Goal: Task Accomplishment & Management: Complete application form

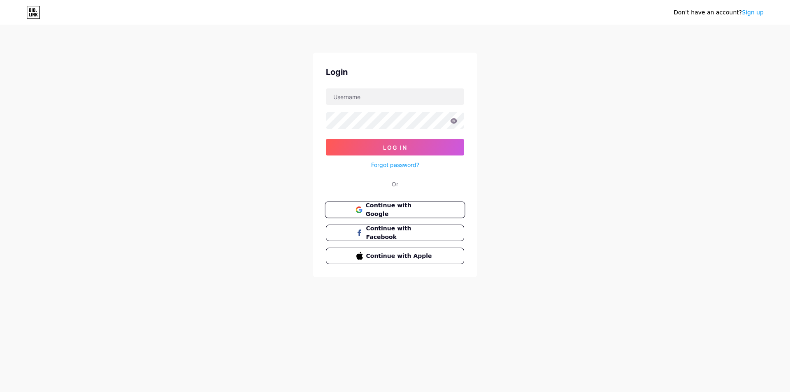
click at [398, 206] on span "Continue with Google" at bounding box center [400, 210] width 69 height 18
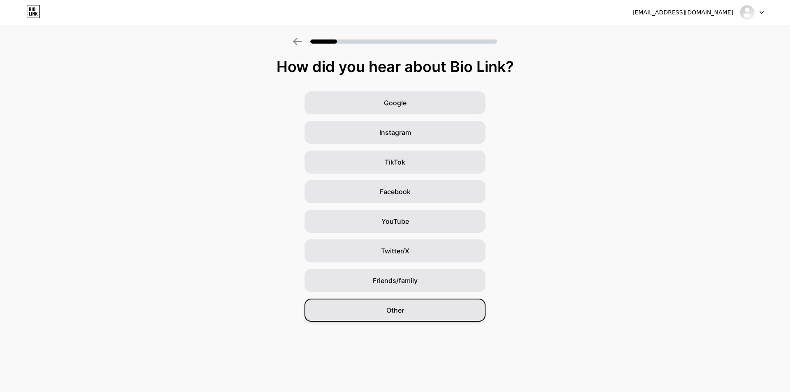
click at [413, 311] on div "Other" at bounding box center [395, 310] width 181 height 23
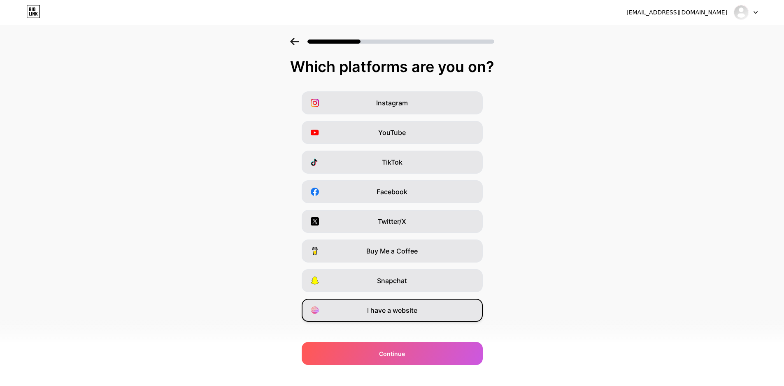
click at [409, 311] on span "I have a website" at bounding box center [392, 310] width 50 height 10
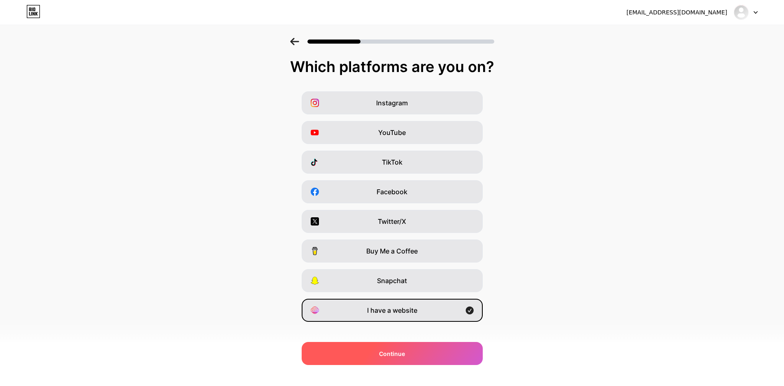
click at [413, 347] on div "Continue" at bounding box center [392, 353] width 181 height 23
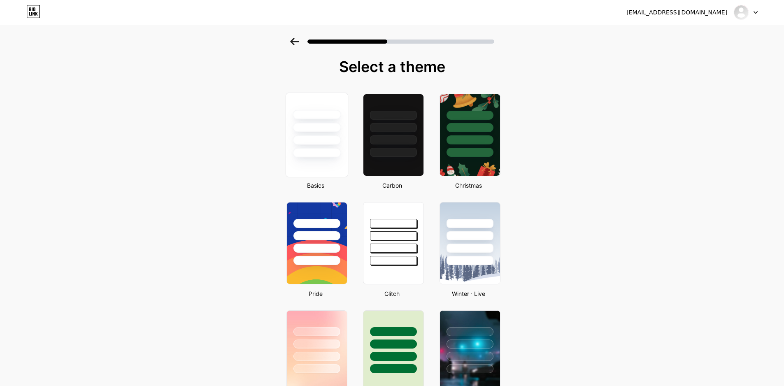
click at [319, 162] on div at bounding box center [316, 135] width 63 height 85
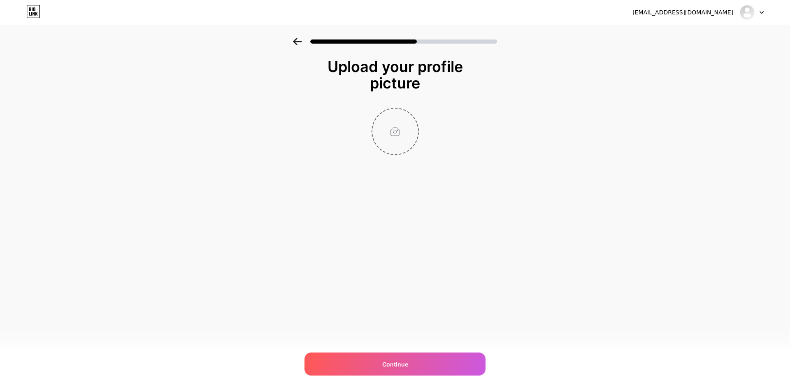
click at [398, 145] on input "file" at bounding box center [396, 132] width 46 height 46
type input "C:\fakepath\logo.png"
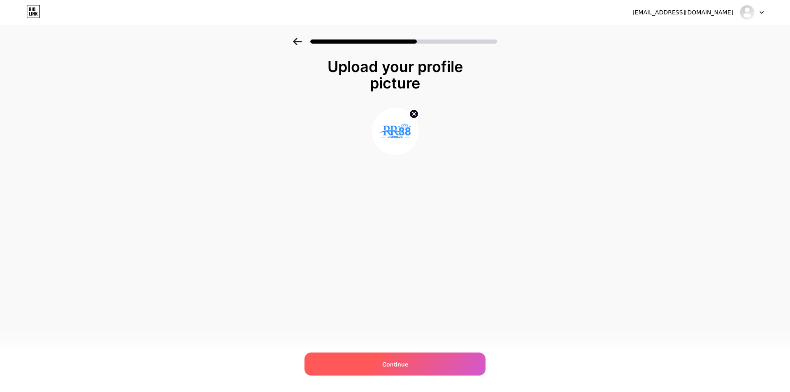
click at [406, 358] on div "Continue" at bounding box center [395, 364] width 181 height 23
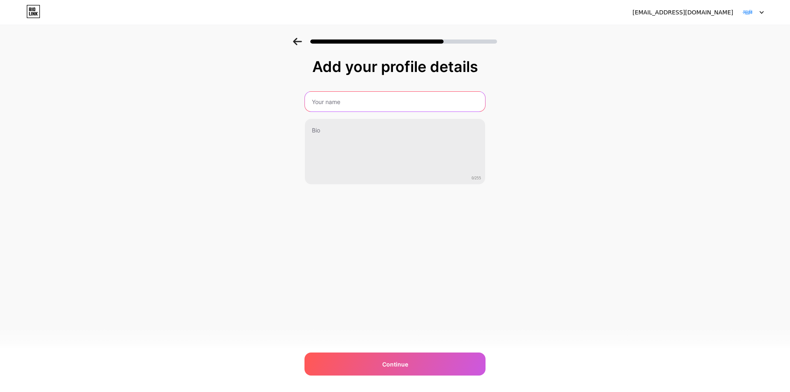
click at [357, 100] on input "text" at bounding box center [395, 102] width 180 height 20
drag, startPoint x: 317, startPoint y: 94, endPoint x: 328, endPoint y: 104, distance: 14.9
click at [317, 94] on input "text" at bounding box center [395, 102] width 182 height 20
type input "rr888co"
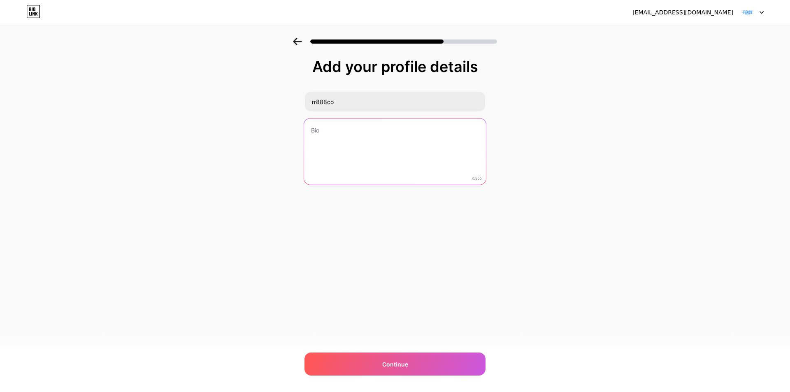
click at [328, 143] on textarea at bounding box center [395, 152] width 182 height 67
paste textarea "rr88 đang dần khẳng định vị thế của mình khi mang đến nền tảng trực tuyến uy tí…"
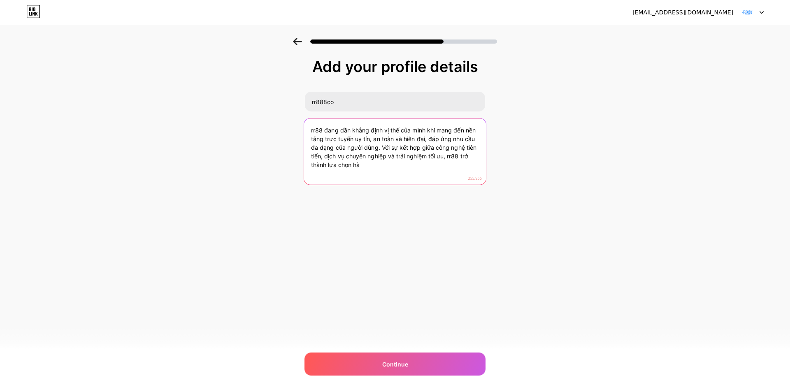
drag, startPoint x: 394, startPoint y: 180, endPoint x: 363, endPoint y: 173, distance: 31.3
click at [393, 180] on textarea "rr88 đang dần khẳng định vị thế của mình khi mang đến nền tảng trực tuyến uy tí…" at bounding box center [395, 152] width 182 height 67
click at [383, 167] on textarea "rr88 đang dần khẳng định vị thế của mình khi mang đến nền tảng trực tuyến uy tí…" at bounding box center [395, 152] width 182 height 67
paste textarea "– Bứt Phá Toàn Diện Khẳng Định Uy Tín Và Dẫn Đầu Xu Thế Mới"
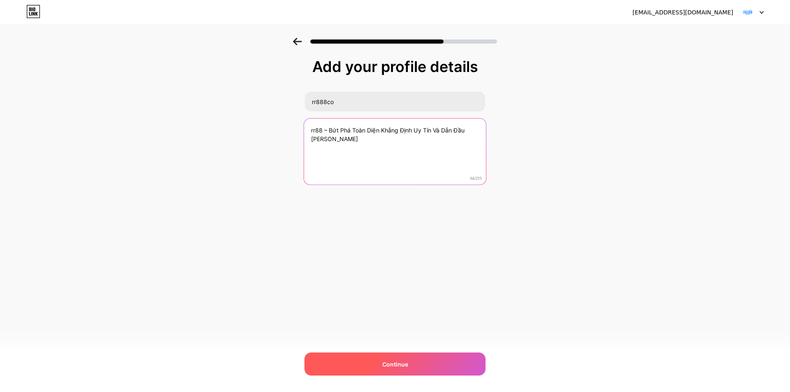
type textarea "rr88 – Bứt Phá Toàn Diện Khẳng Định Uy Tín Và Dẫn Đầu Xu Thế Mới"
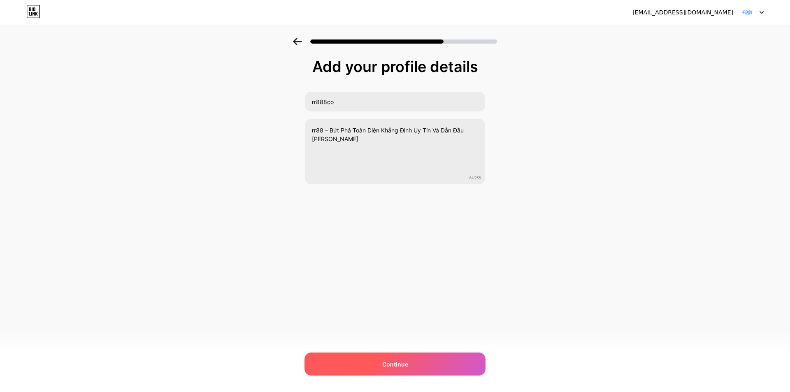
click at [388, 356] on div "Continue" at bounding box center [395, 364] width 181 height 23
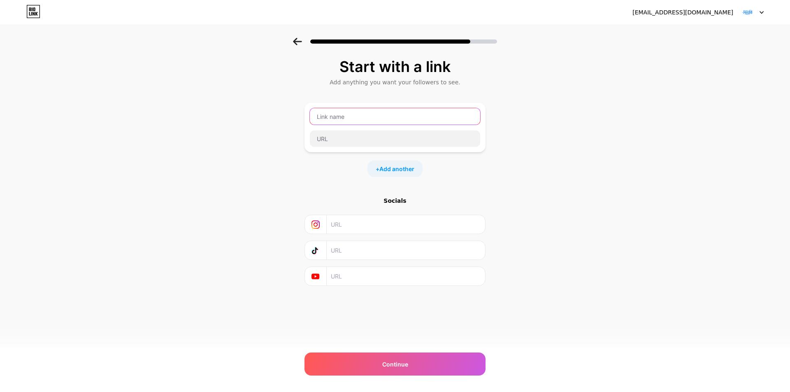
click at [363, 118] on input "text" at bounding box center [395, 116] width 170 height 16
paste input "https://rr888.co/"
type input "https://rr888.co/"
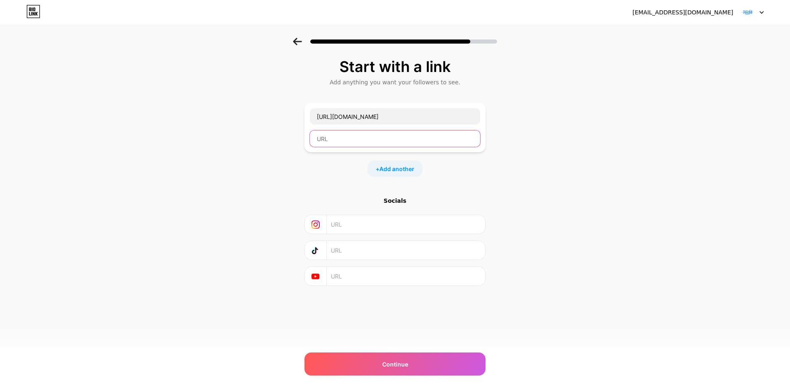
click at [330, 137] on input "text" at bounding box center [395, 138] width 170 height 16
paste input "https://rr888.co/"
type input "https://rr888.co/"
click at [510, 194] on div "Start with a link Add anything you want your followers to see. https://rr888.co…" at bounding box center [395, 182] width 790 height 289
click at [412, 174] on div "+ Add another" at bounding box center [395, 169] width 55 height 16
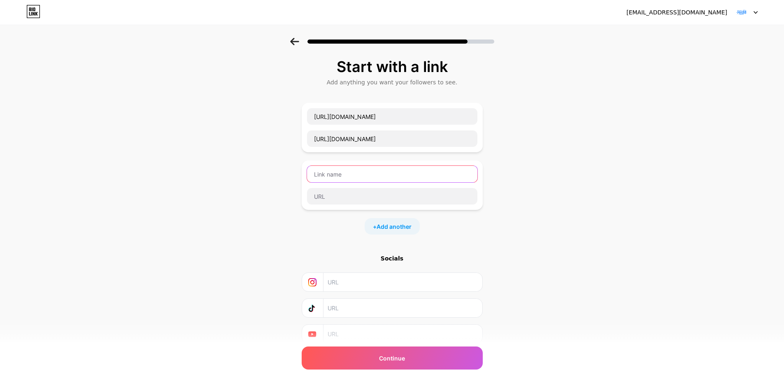
click at [337, 173] on input "text" at bounding box center [392, 174] width 170 height 16
paste input "https://www.symbaloo.com/mix/rr888co1"
type input "https://www.symbaloo.com/mix/rr888co1"
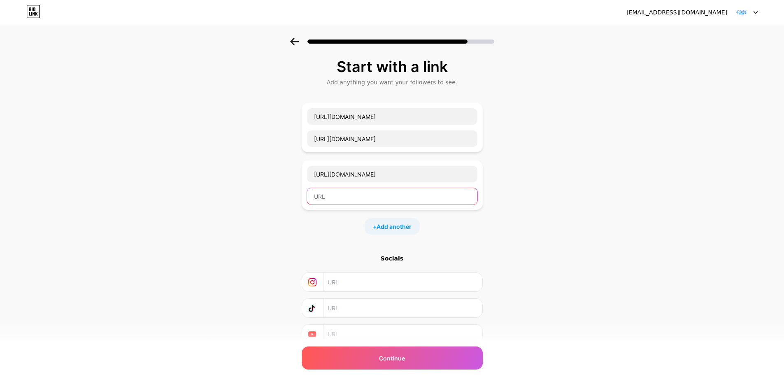
click at [329, 198] on input "text" at bounding box center [392, 196] width 170 height 16
paste input "https://www.symbaloo.com/mix/rr888co1"
type input "https://www.symbaloo.com/mix/rr888co1"
click at [392, 223] on span "Add another" at bounding box center [394, 226] width 35 height 9
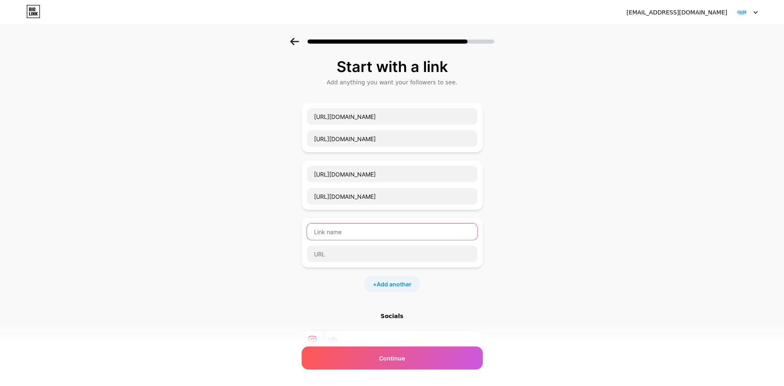
click at [368, 238] on input "text" at bounding box center [392, 232] width 170 height 16
paste input "https://vocal.media/authors/rr888co-cwhhu0db8"
type input "https://vocal.media/authors/rr888co-cwhhu0db8"
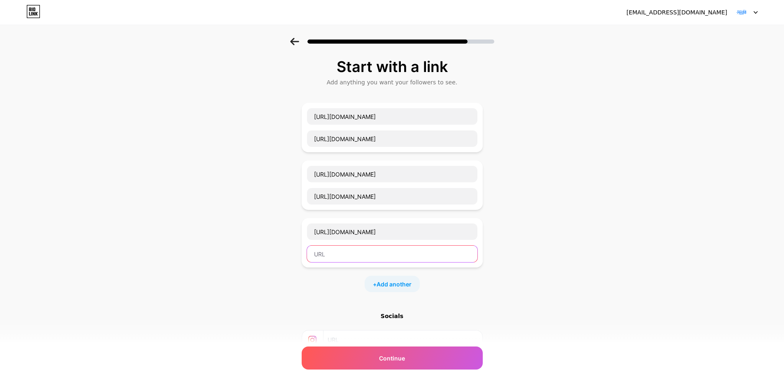
click at [352, 258] on input "text" at bounding box center [392, 254] width 170 height 16
paste input "https://vocal.media/authors/rr888co-cwhhu0db8"
type input "https://vocal.media/authors/rr888co-cwhhu0db8"
click at [391, 282] on span "Add another" at bounding box center [394, 284] width 35 height 9
click at [332, 296] on input "text" at bounding box center [392, 289] width 170 height 16
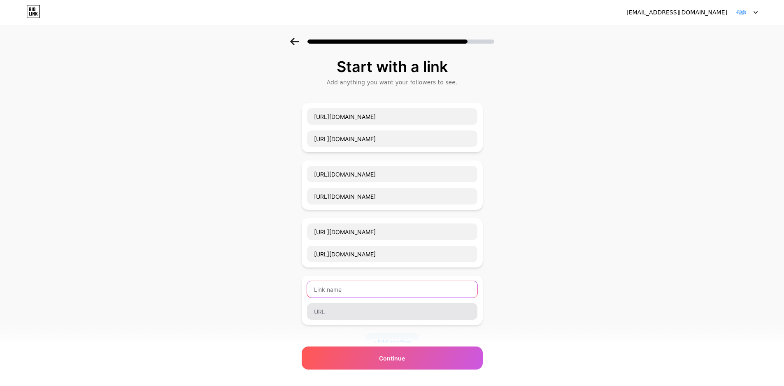
paste input "https://shoplook.io/profile/rr888co1"
type input "https://shoplook.io/profile/rr888co1"
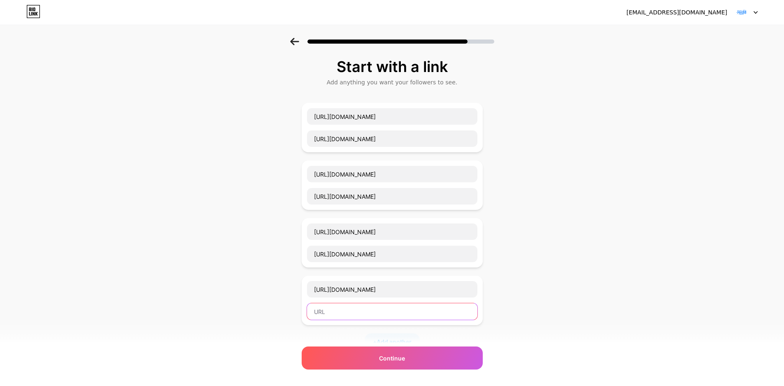
click at [324, 316] on input "text" at bounding box center [392, 311] width 170 height 16
paste input "https://shoplook.io/profile/rr888co1"
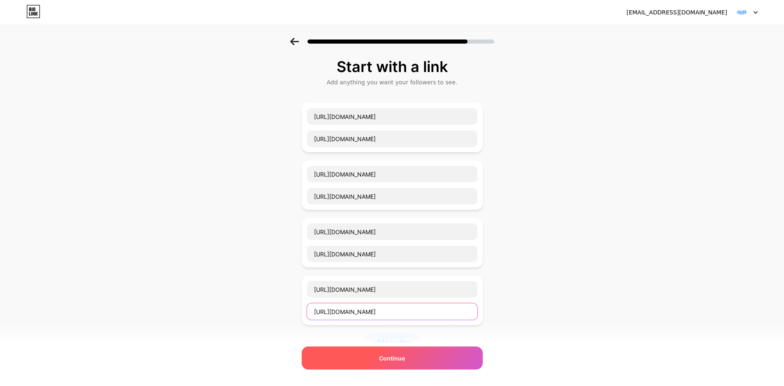
type input "https://shoplook.io/profile/rr888co1"
click at [411, 361] on div "Continue" at bounding box center [392, 358] width 181 height 23
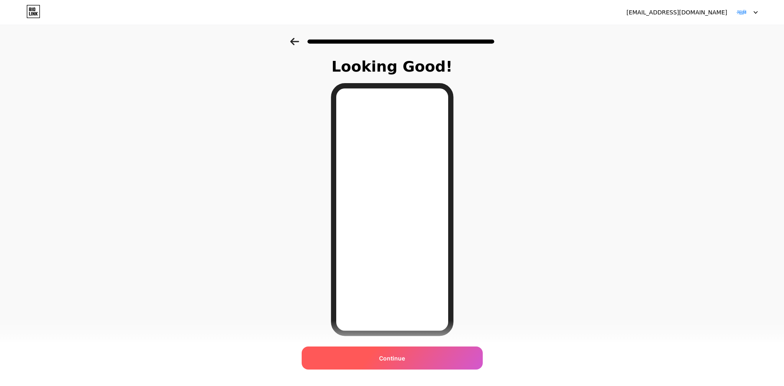
click at [410, 359] on div "Continue" at bounding box center [392, 358] width 181 height 23
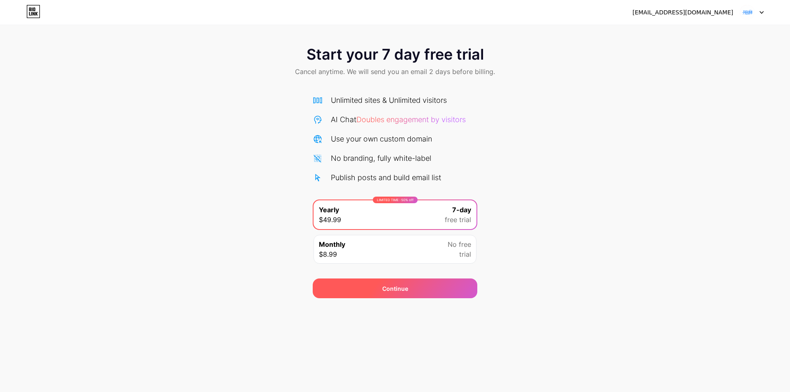
click at [452, 284] on div "Continue" at bounding box center [395, 289] width 165 height 20
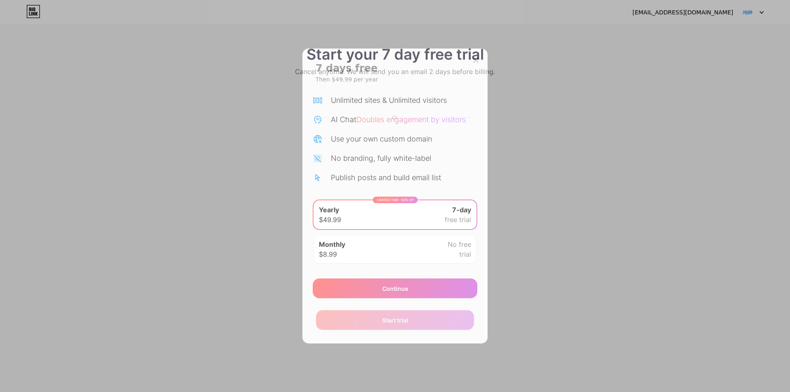
click at [472, 62] on div at bounding box center [476, 60] width 15 height 15
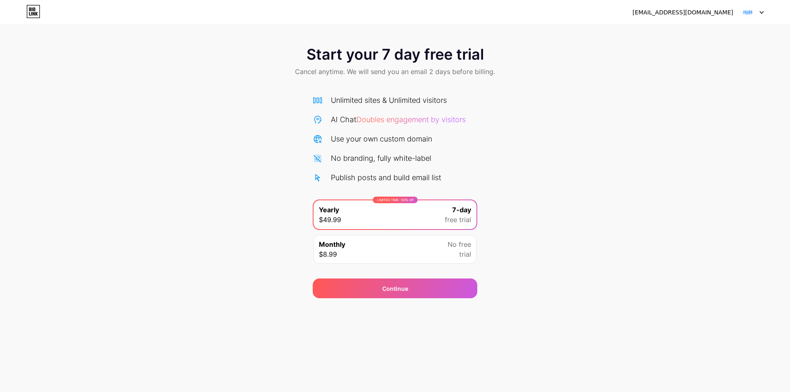
click at [441, 251] on div "Monthly $8.99 No free trial" at bounding box center [395, 249] width 163 height 29
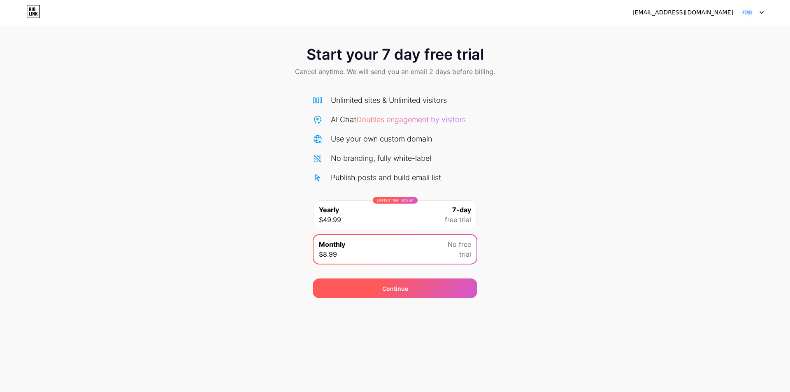
click at [435, 286] on div "Continue" at bounding box center [395, 289] width 165 height 20
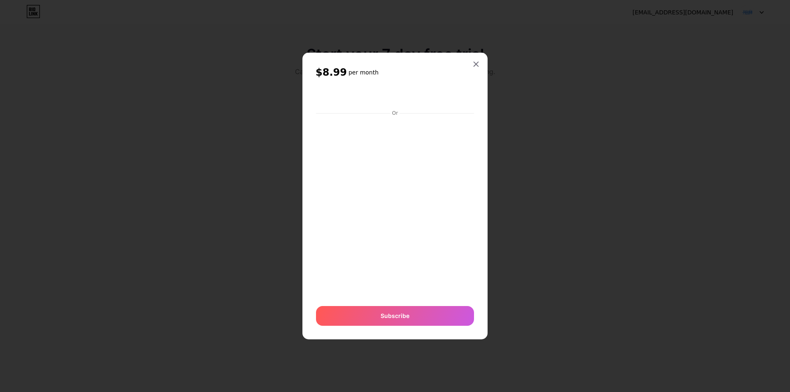
drag, startPoint x: 475, startPoint y: 61, endPoint x: 475, endPoint y: 86, distance: 25.9
click at [475, 62] on div at bounding box center [476, 64] width 15 height 15
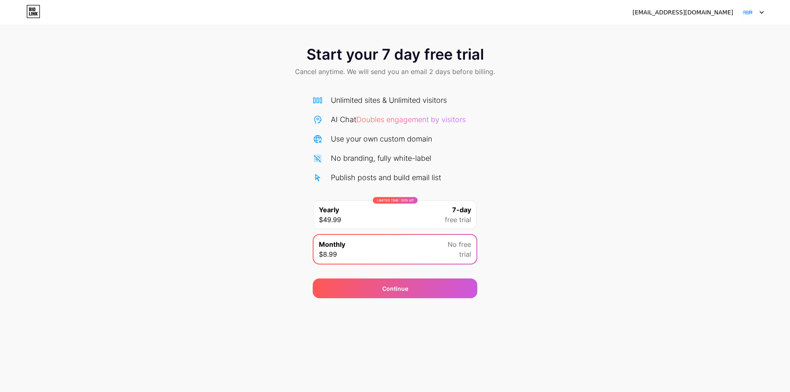
click at [457, 215] on span "free trial" at bounding box center [458, 220] width 26 height 10
click at [458, 221] on span "free trial" at bounding box center [458, 220] width 26 height 10
click at [692, 68] on div "Start your 7 day free trial Cancel anytime. We will send you an email 2 days be…" at bounding box center [395, 62] width 790 height 49
click at [747, 14] on img at bounding box center [748, 13] width 16 height 16
drag, startPoint x: 617, startPoint y: 89, endPoint x: 513, endPoint y: 102, distance: 104.5
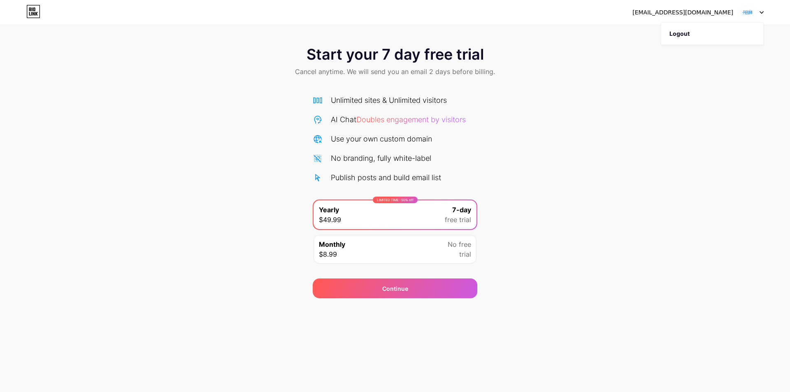
click at [614, 90] on div "Start your 7 day free trial Cancel anytime. We will send you an email 2 days be…" at bounding box center [395, 168] width 790 height 261
drag, startPoint x: 576, startPoint y: 94, endPoint x: 572, endPoint y: 95, distance: 4.6
click at [575, 94] on div "Start your 7 day free trial Cancel anytime. We will send you an email 2 days be…" at bounding box center [395, 168] width 790 height 261
